Goal: Task Accomplishment & Management: Manage account settings

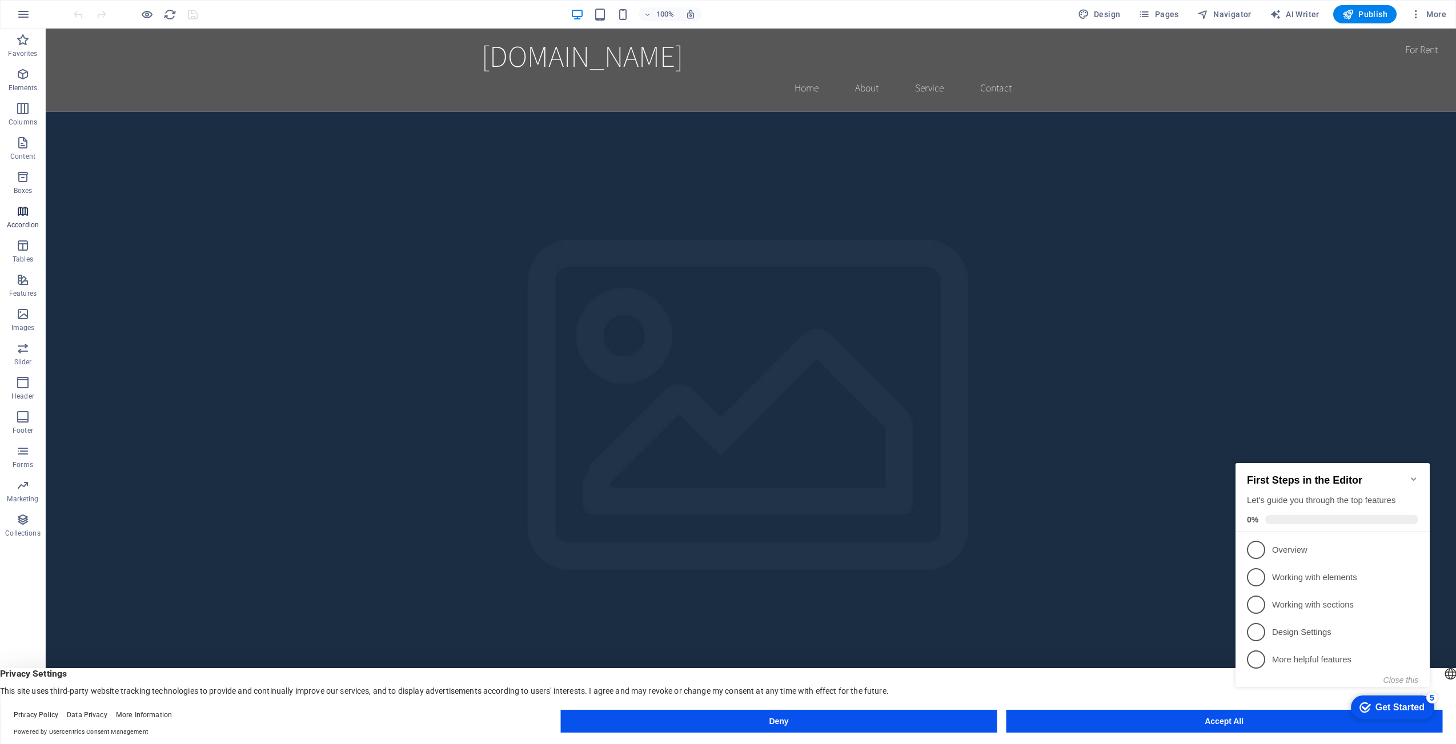
click at [17, 213] on icon "button" at bounding box center [23, 212] width 14 height 14
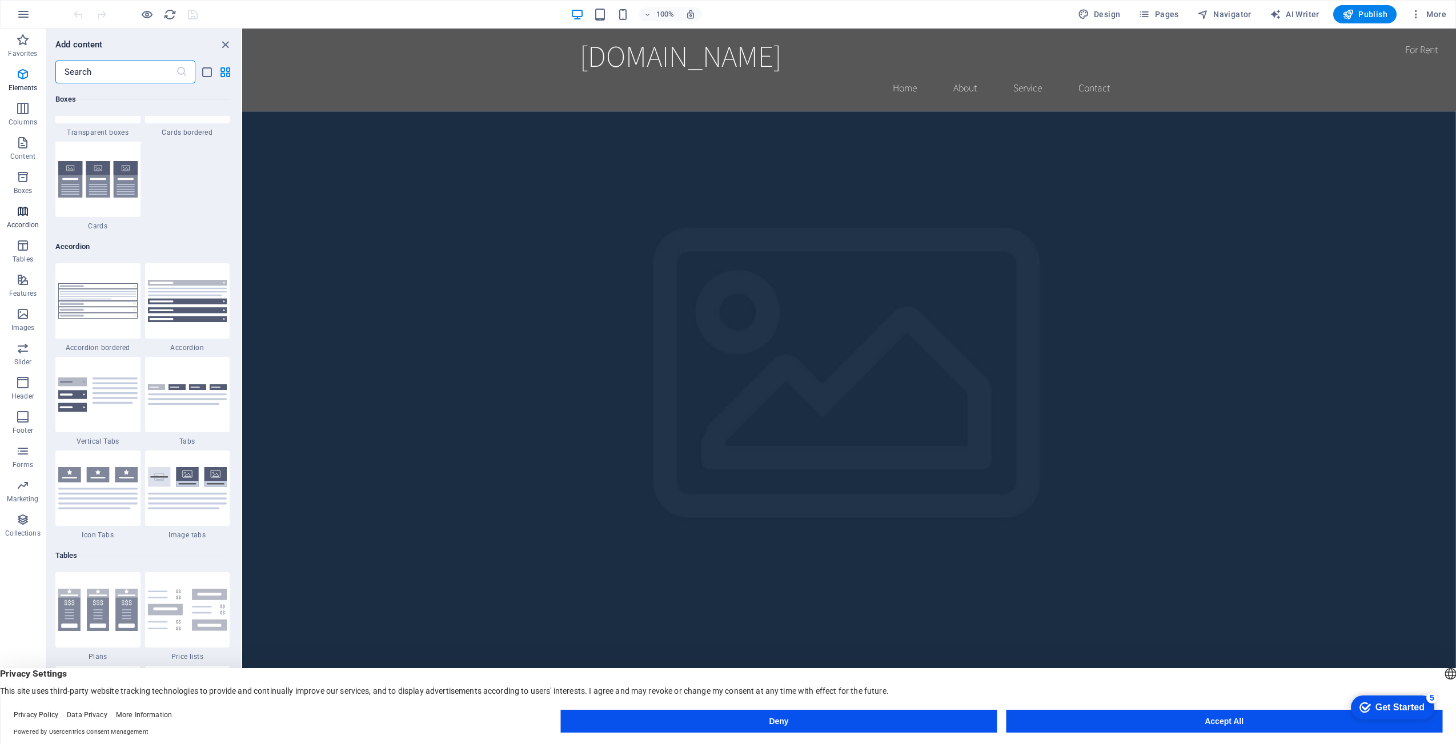
scroll to position [3648, 0]
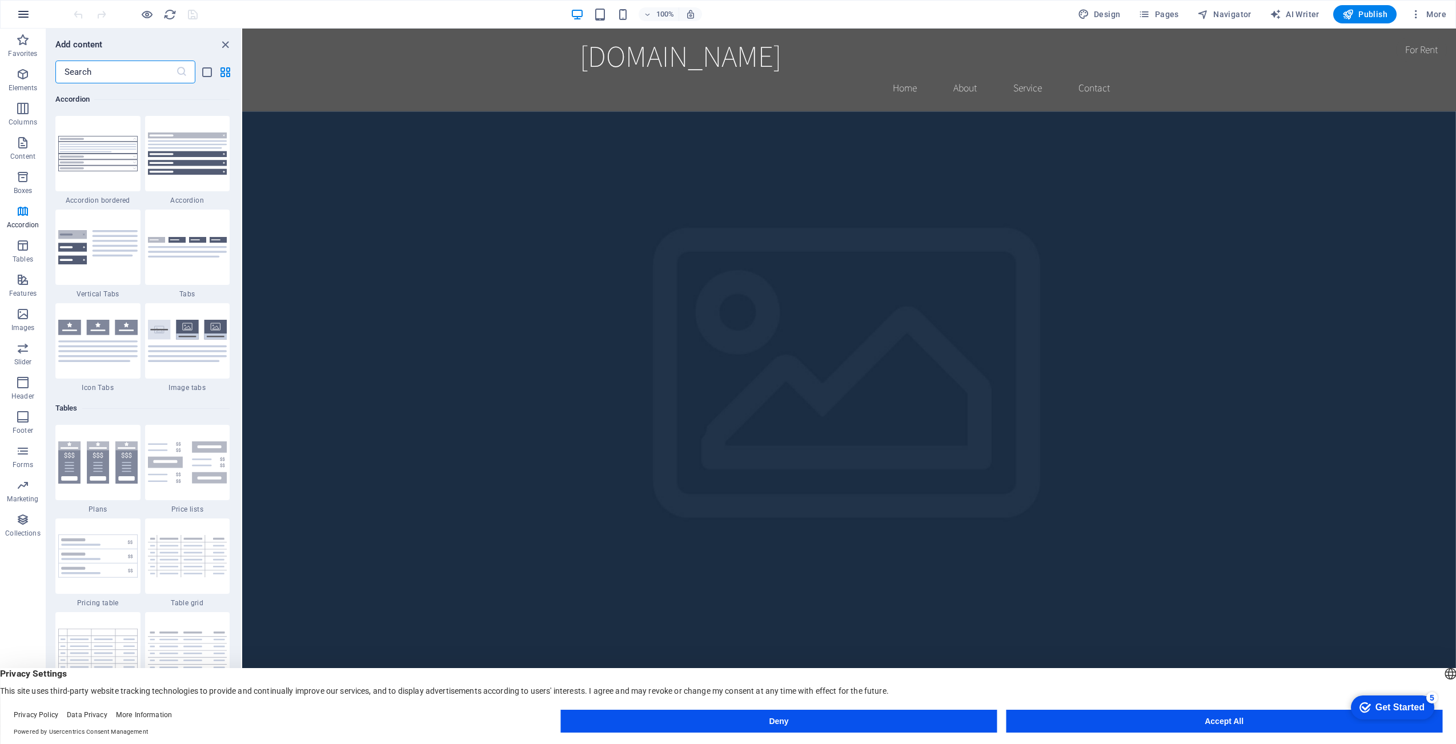
click at [0, 0] on icon "button" at bounding box center [0, 0] width 0 height 0
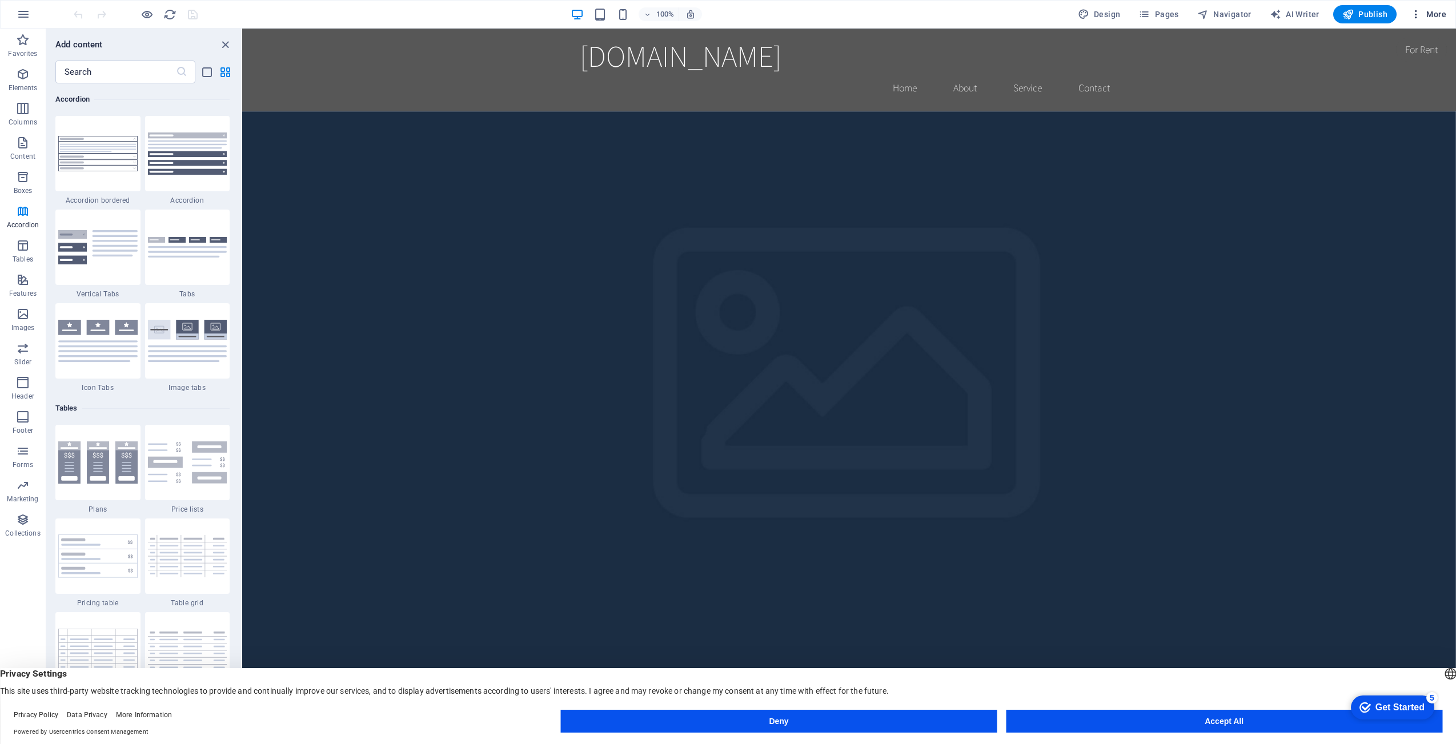
click at [1416, 12] on icon "button" at bounding box center [1416, 14] width 11 height 11
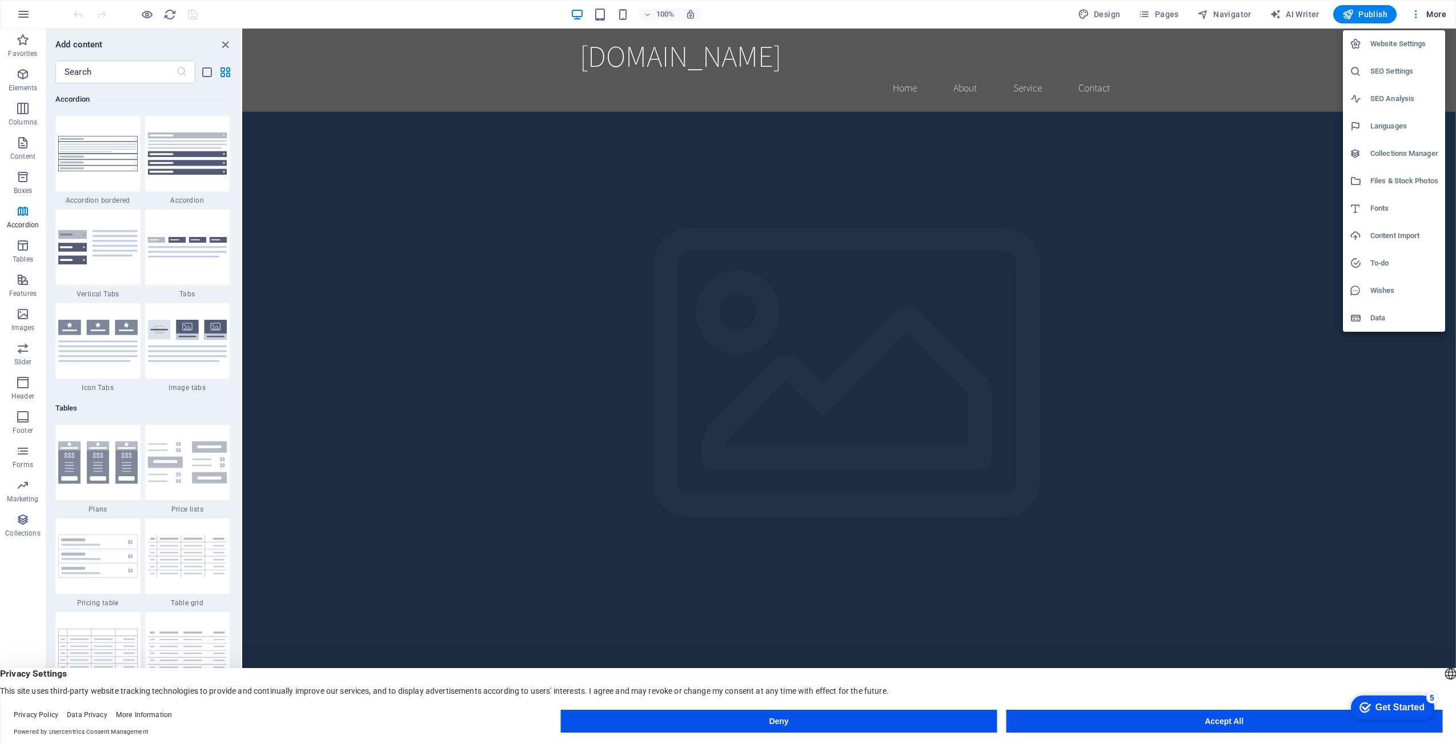
click at [0, 0] on h6 "Languages" at bounding box center [0, 0] width 0 height 0
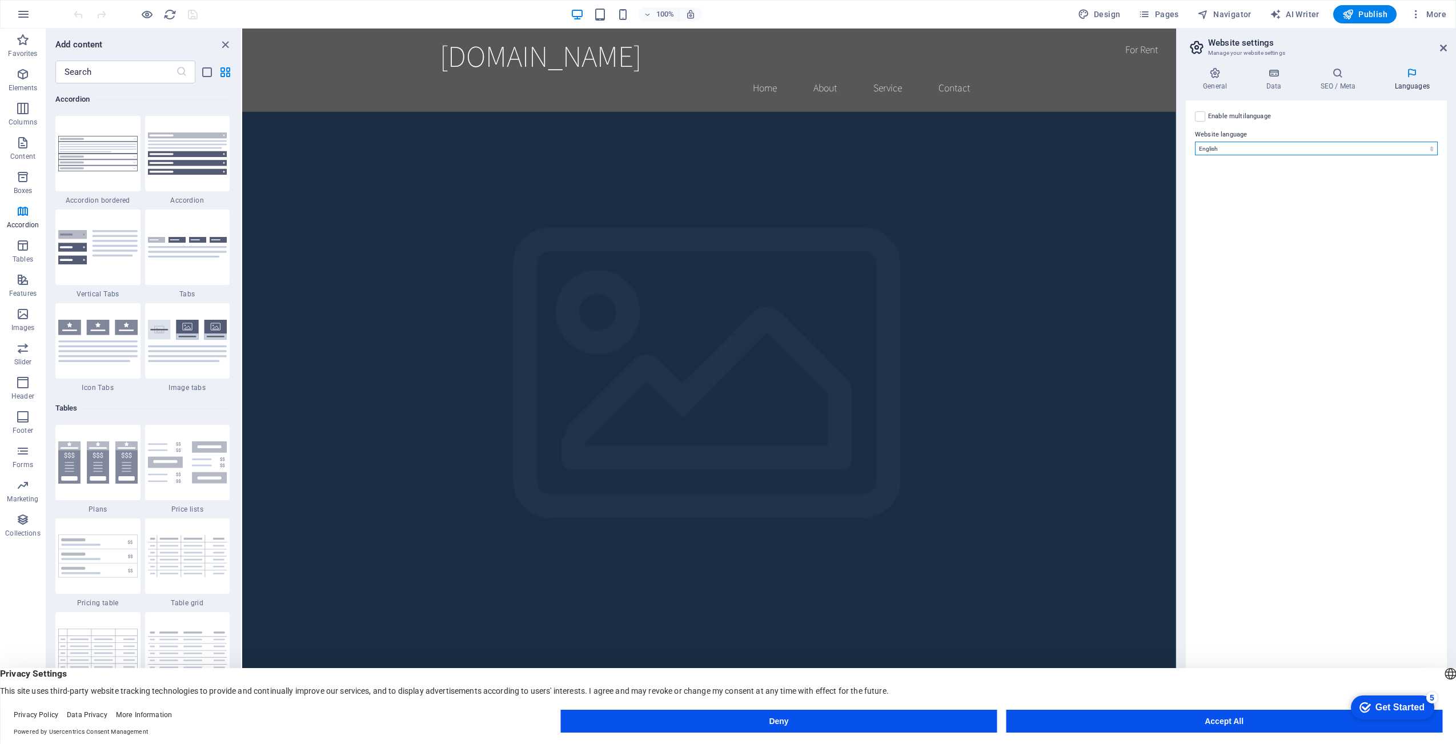
click at [1313, 147] on select "Abkhazian Afar Afrikaans Akan Albanian Amharic Arabic Aragonese Armenian Assame…" at bounding box center [1316, 149] width 243 height 14
select select "148"
click at [1195, 142] on select "Abkhazian Afar Afrikaans Akan Albanian Amharic Arabic Aragonese Armenian Assame…" at bounding box center [1316, 149] width 243 height 14
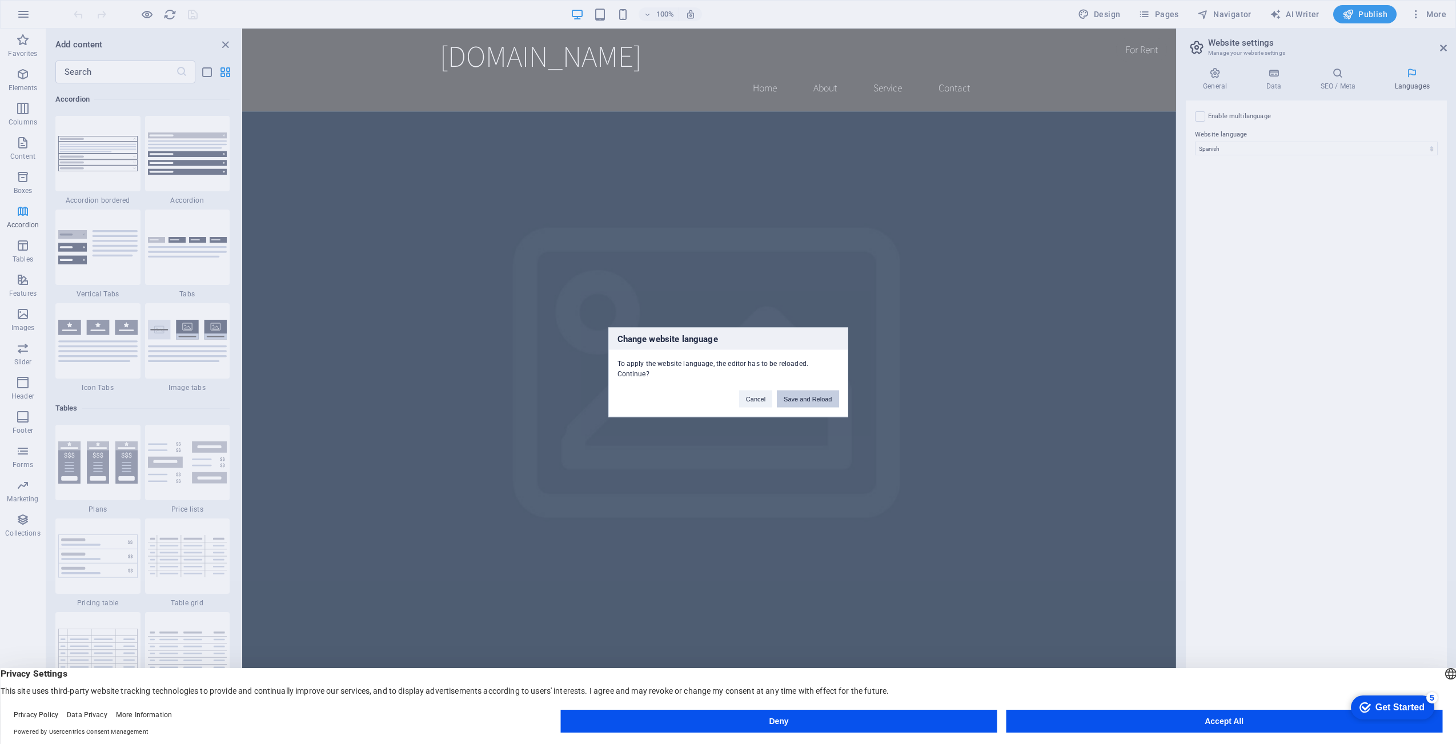
click at [815, 399] on button "Save and Reload" at bounding box center [808, 398] width 62 height 17
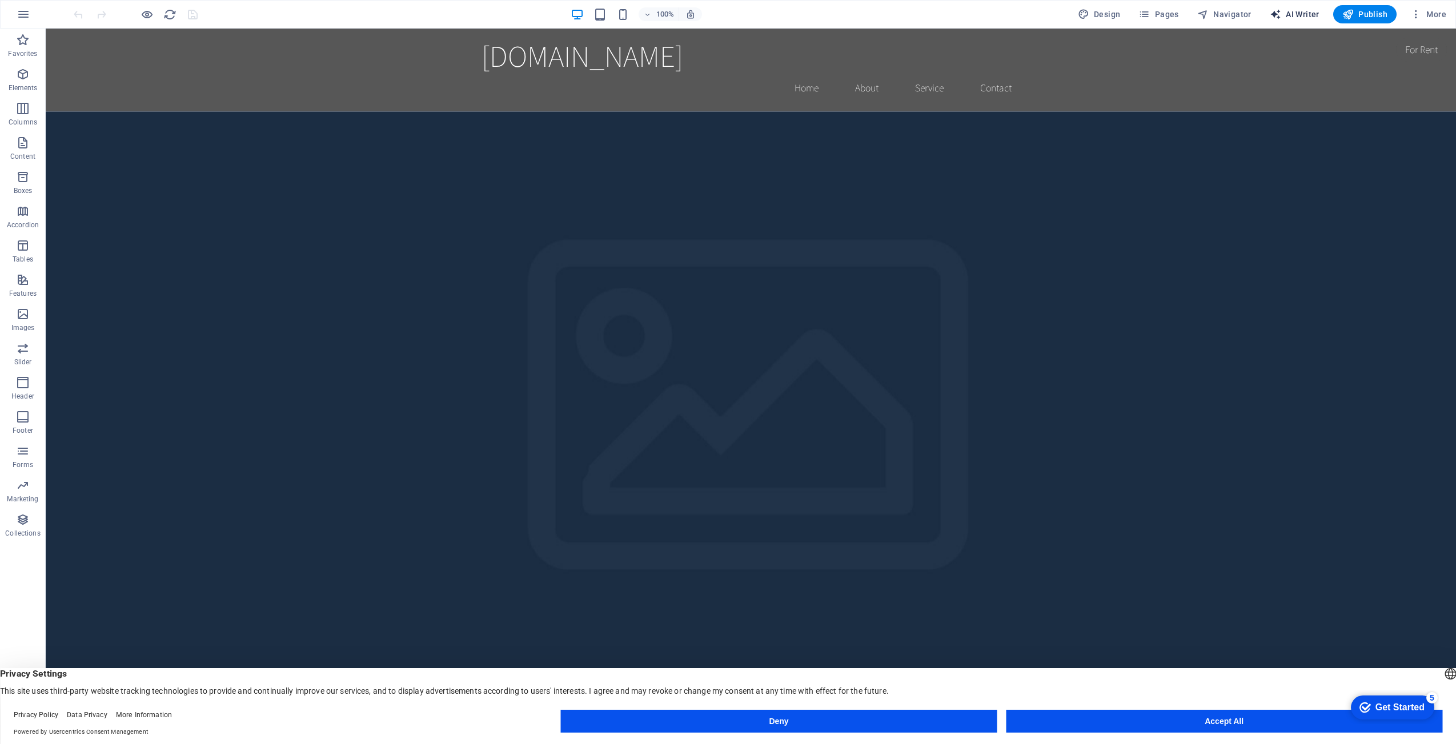
click at [1299, 16] on span "AI Writer" at bounding box center [1295, 14] width 50 height 11
select select "English"
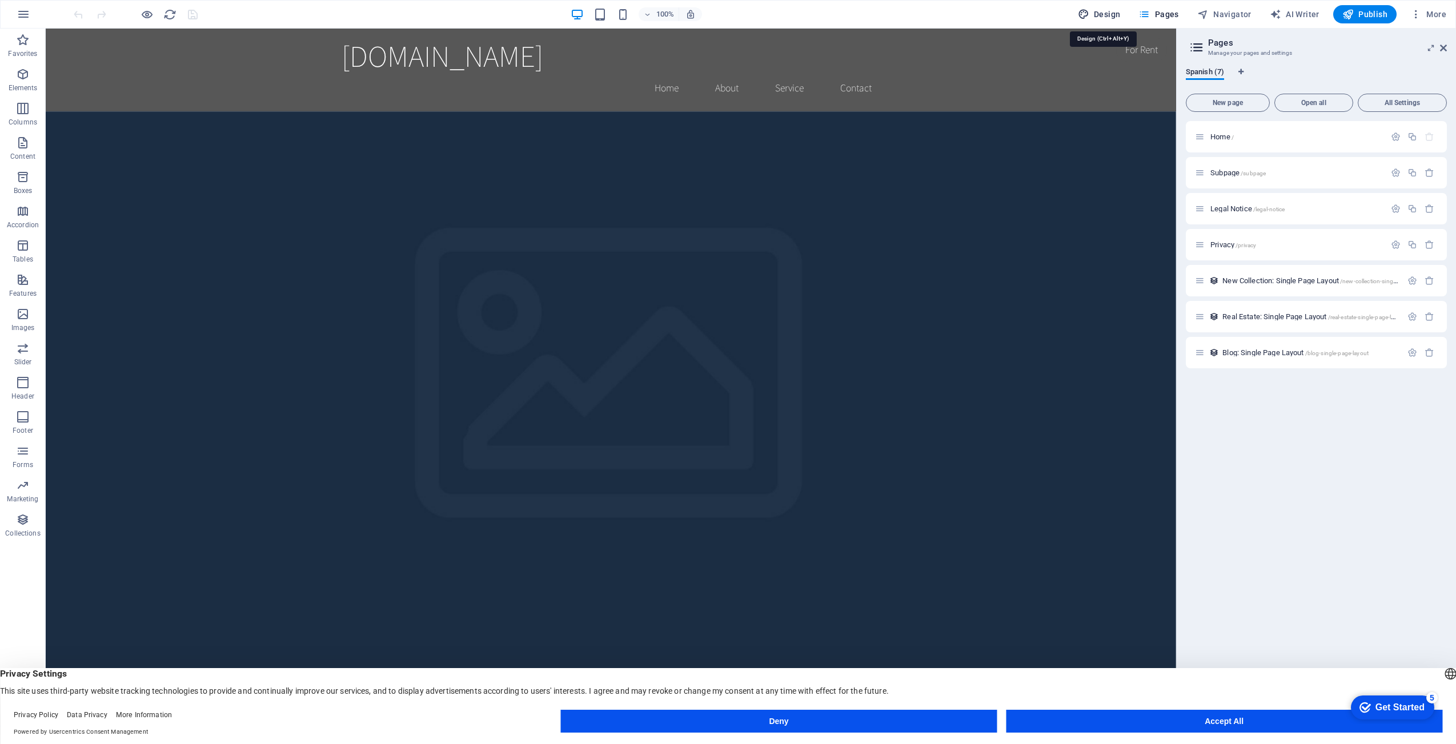
select select "rem"
select select "200"
select select "px"
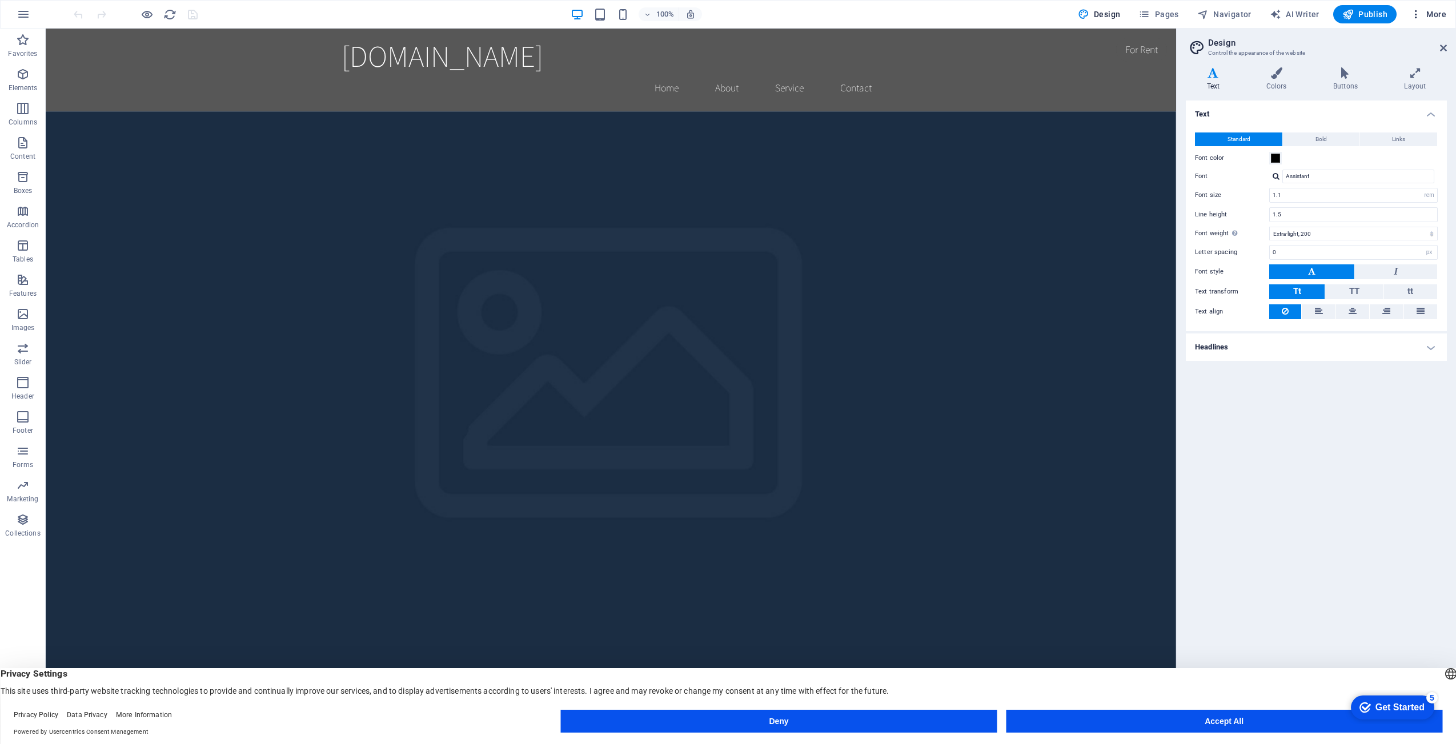
click at [1391, 41] on h6 "Website Settings" at bounding box center [1405, 44] width 68 height 14
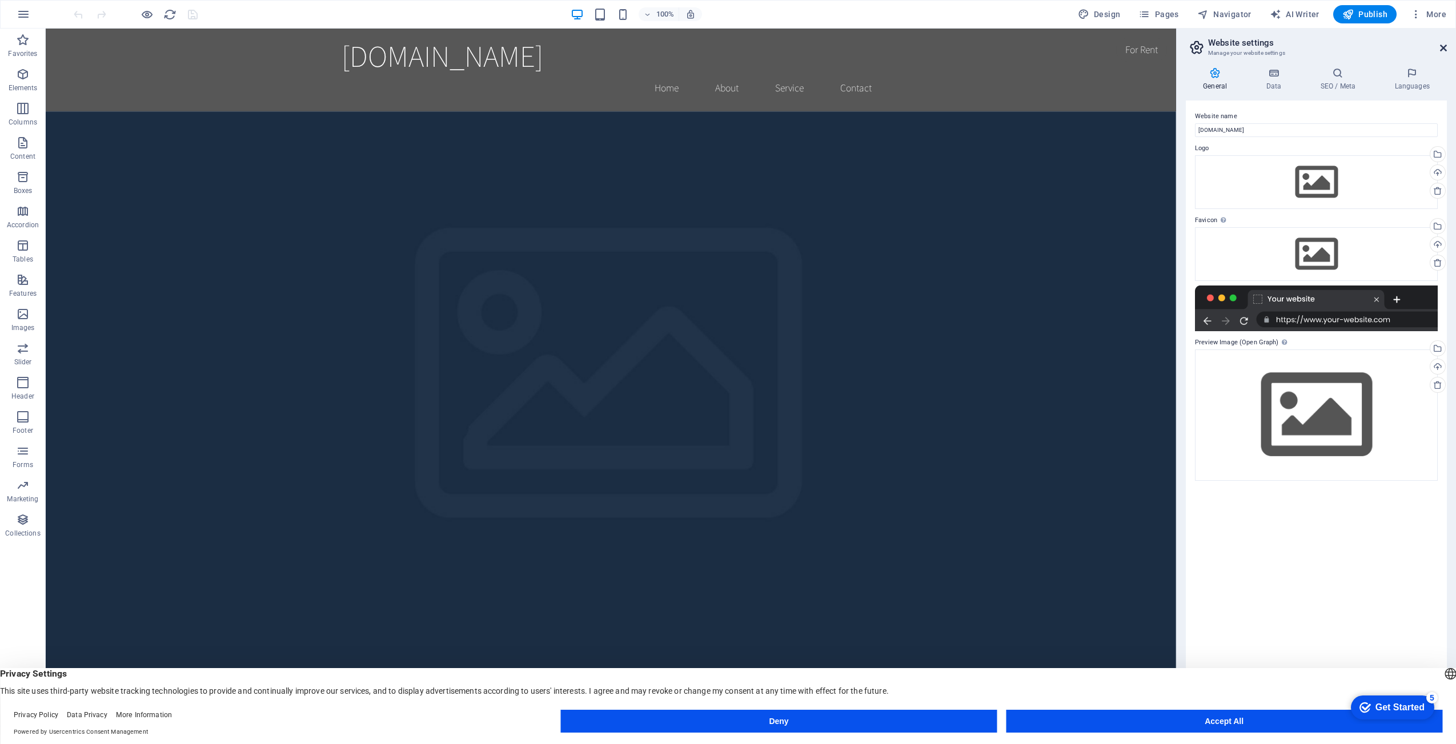
click at [1442, 44] on icon at bounding box center [1443, 47] width 7 height 9
